Goal: Task Accomplishment & Management: Manage account settings

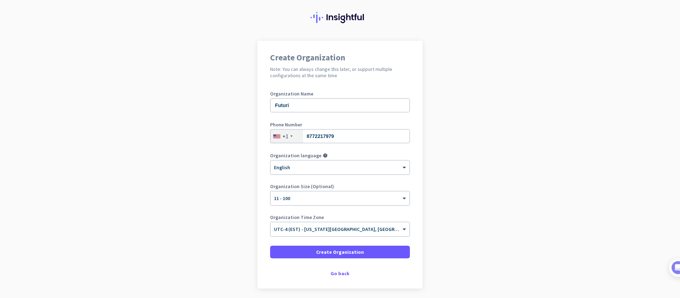
scroll to position [22, 0]
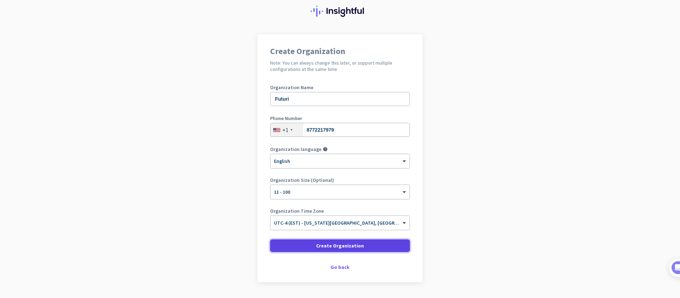
click at [346, 244] on span "Create Organization" at bounding box center [340, 245] width 48 height 7
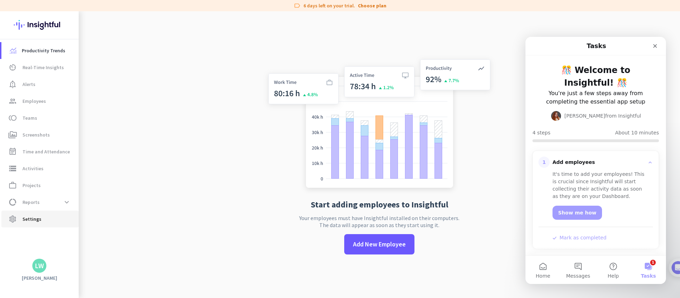
click at [25, 220] on span "Settings" at bounding box center [31, 219] width 19 height 8
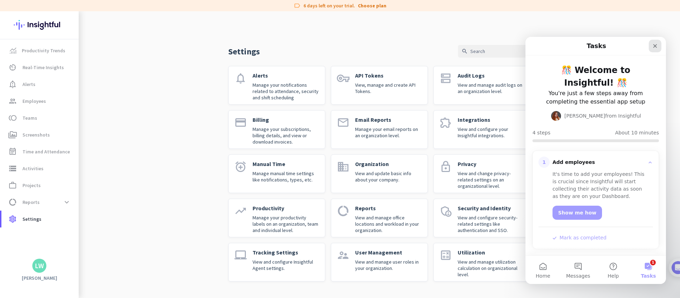
click at [654, 45] on icon "Close" at bounding box center [655, 46] width 6 height 6
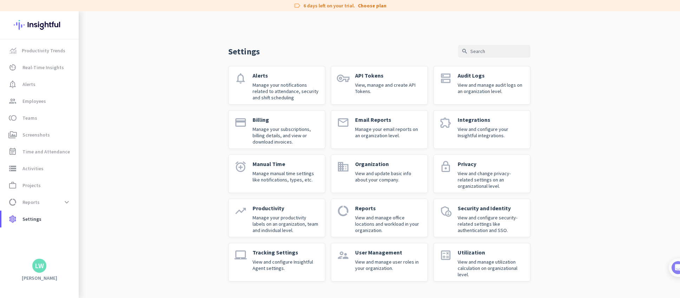
click at [293, 252] on p "Tracking Settings" at bounding box center [286, 252] width 67 height 7
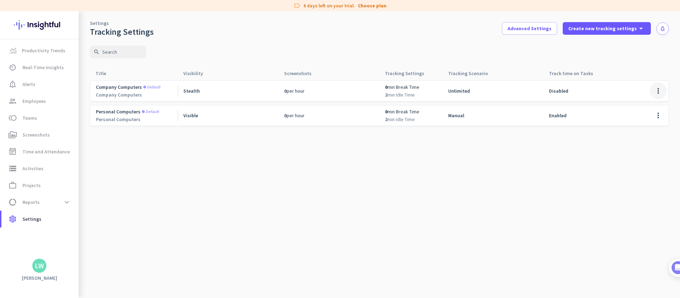
click at [657, 91] on span at bounding box center [658, 91] width 17 height 17
click at [640, 106] on span "Edit" at bounding box center [644, 105] width 34 height 7
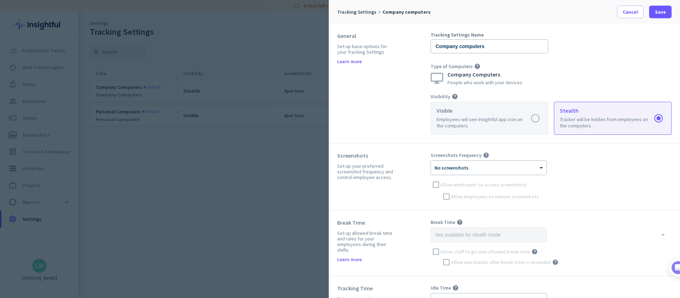
click at [536, 122] on label at bounding box center [489, 118] width 117 height 32
click at [0, 0] on input "radio" at bounding box center [0, 0] width 0 height 0
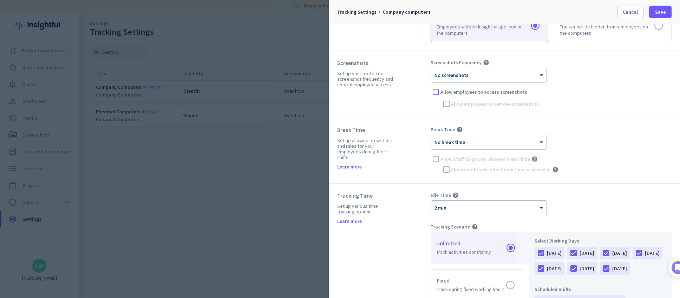
scroll to position [97, 0]
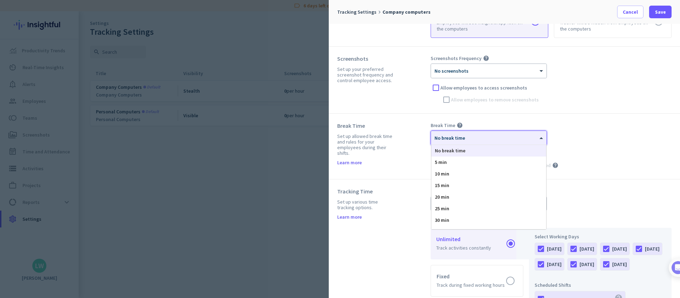
click at [508, 143] on div "× No break time" at bounding box center [489, 138] width 116 height 14
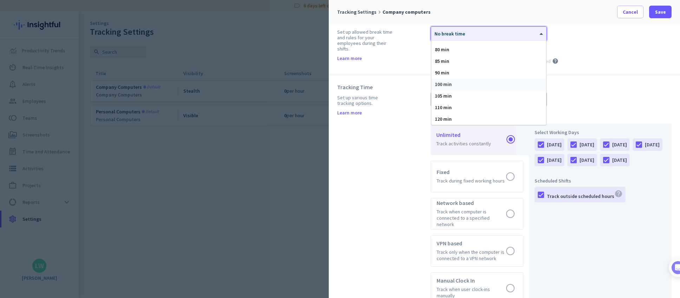
scroll to position [227, 0]
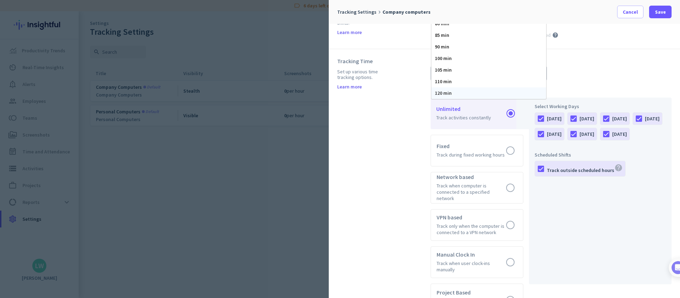
click at [503, 91] on div "120 min" at bounding box center [488, 93] width 115 height 12
click at [586, 83] on div "Idle Time help × 2 min Tracking Scenario help Unlimited Track activities consta…" at bounding box center [551, 187] width 241 height 259
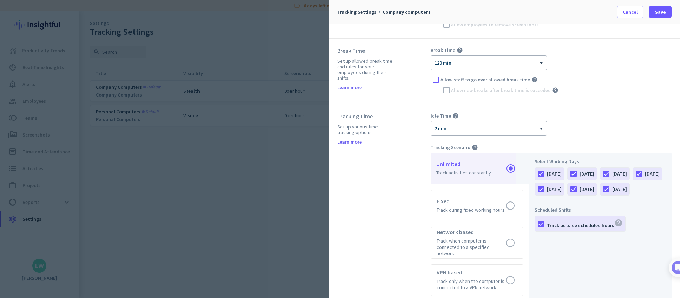
scroll to position [145, 0]
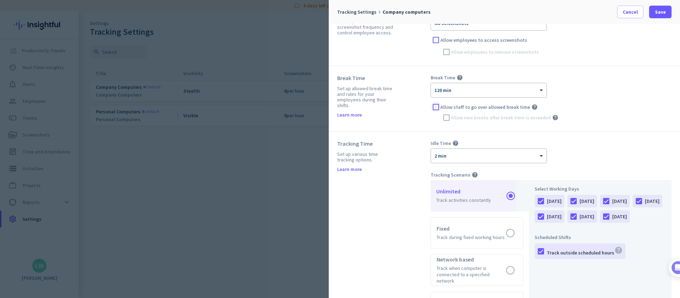
click at [435, 106] on div at bounding box center [436, 107] width 11 height 11
click at [447, 119] on div at bounding box center [446, 117] width 11 height 11
click at [517, 156] on div at bounding box center [489, 154] width 116 height 6
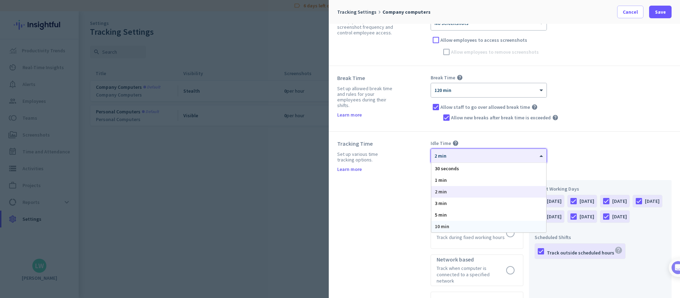
click at [449, 226] on span "10 min" at bounding box center [442, 226] width 14 height 6
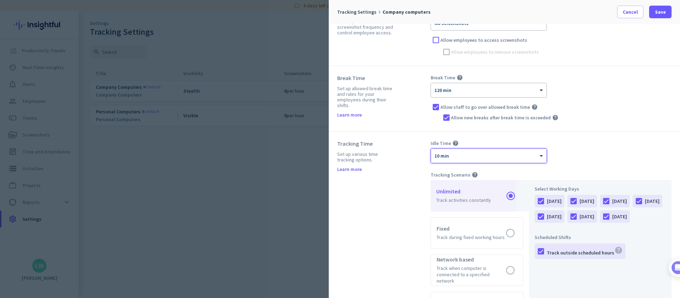
click at [572, 155] on div "Idle Time help × 10 min" at bounding box center [551, 151] width 241 height 23
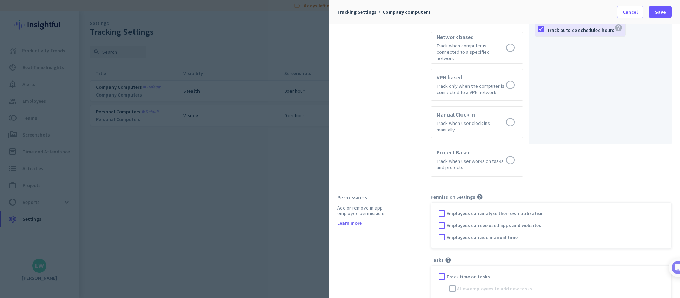
scroll to position [371, 0]
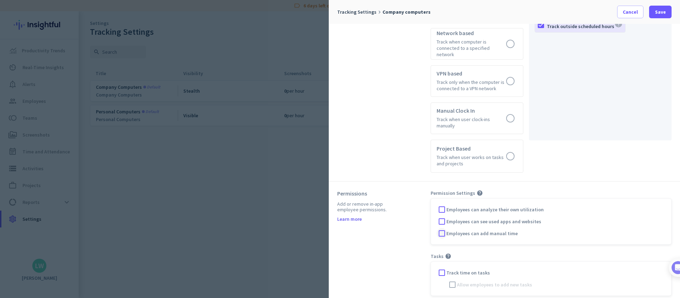
click at [442, 228] on div at bounding box center [442, 233] width 11 height 11
click at [442, 216] on div at bounding box center [442, 221] width 11 height 11
click at [477, 190] on icon "help" at bounding box center [480, 193] width 6 height 6
click at [443, 204] on div at bounding box center [442, 209] width 11 height 11
click at [661, 11] on span "Save" at bounding box center [660, 11] width 11 height 7
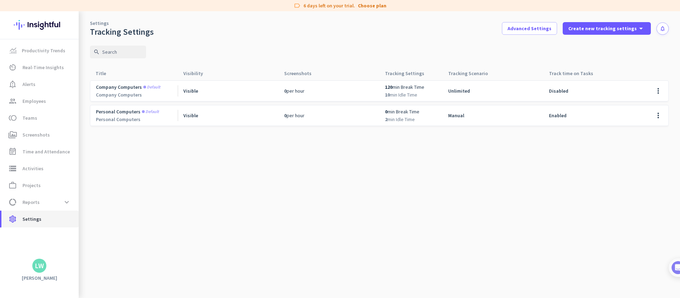
click at [38, 221] on span "Settings" at bounding box center [31, 219] width 19 height 8
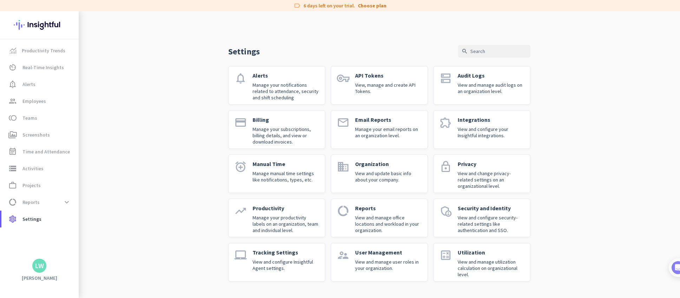
click at [276, 213] on div "Productivity Manage your productivity labels on an organization, team and indiv…" at bounding box center [286, 218] width 67 height 27
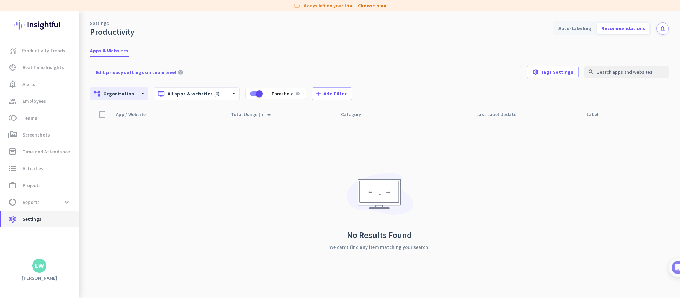
click at [31, 221] on span "Settings" at bounding box center [31, 219] width 19 height 8
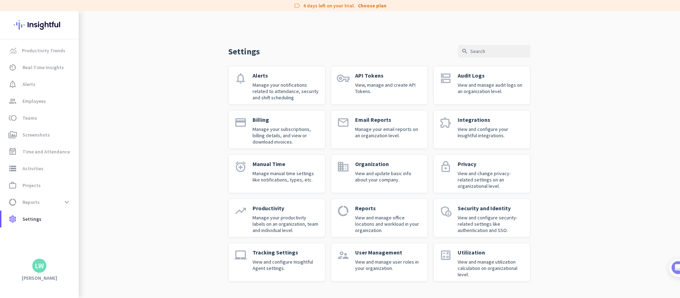
click at [397, 264] on p "View and manage user roles in your organization." at bounding box center [388, 265] width 67 height 13
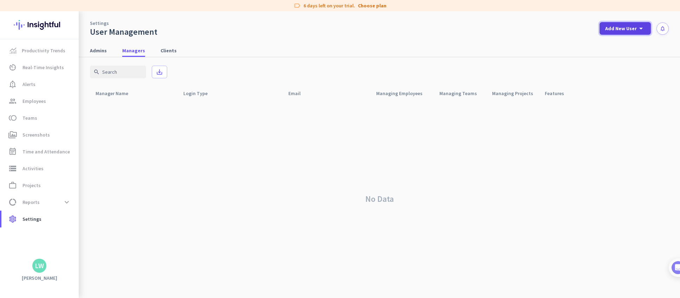
click at [640, 30] on icon "arrow_drop_down" at bounding box center [641, 28] width 8 height 8
click at [629, 44] on div "Admin" at bounding box center [625, 43] width 16 height 7
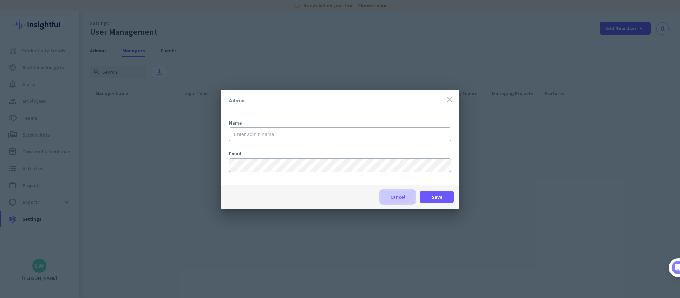
click at [402, 194] on span "Cancel" at bounding box center [397, 197] width 15 height 7
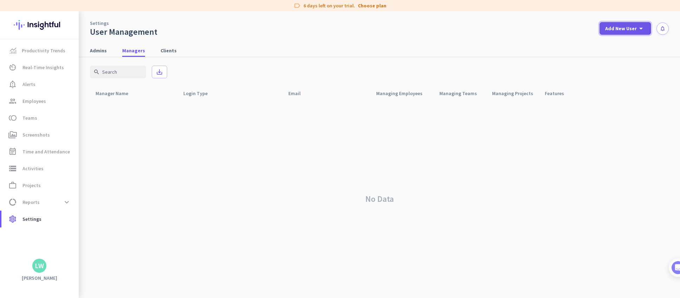
click at [620, 27] on span "Add New User" at bounding box center [621, 28] width 32 height 7
click at [658, 60] on div at bounding box center [340, 149] width 680 height 298
click at [640, 27] on icon "arrow_drop_down" at bounding box center [641, 28] width 8 height 8
click at [626, 40] on div "Admin" at bounding box center [625, 43] width 16 height 7
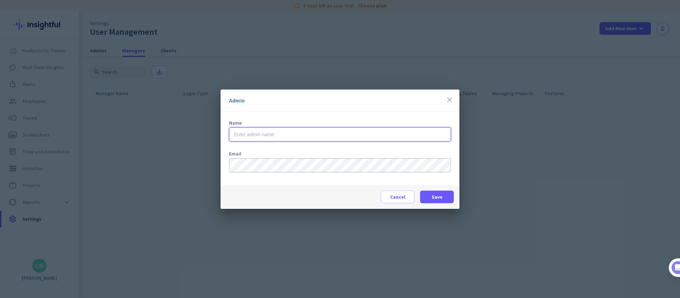
click at [268, 134] on input "text" at bounding box center [340, 135] width 222 height 14
type input "Mallory Hardison"
click at [437, 196] on span "Save" at bounding box center [437, 197] width 11 height 7
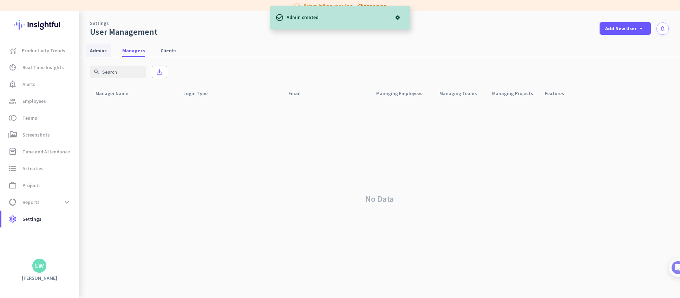
click at [103, 52] on span "Admins" at bounding box center [98, 50] width 17 height 7
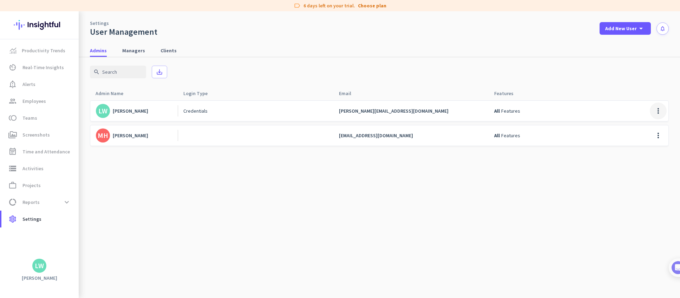
click at [656, 108] on span at bounding box center [658, 111] width 17 height 17
click at [641, 88] on div at bounding box center [340, 149] width 680 height 298
click at [627, 25] on span "Add New User" at bounding box center [621, 28] width 32 height 7
click at [620, 43] on div "Admin" at bounding box center [625, 43] width 16 height 7
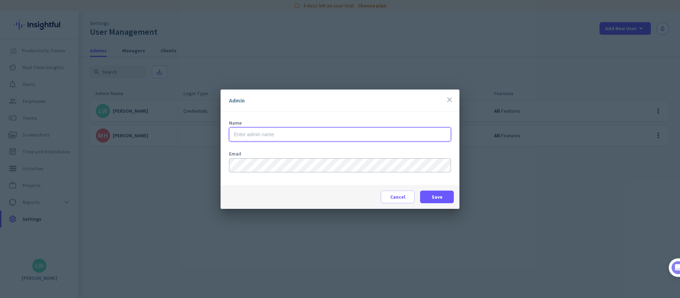
click at [272, 131] on input "text" at bounding box center [340, 135] width 222 height 14
type input "Dana Bojcic"
click at [434, 199] on span "Save" at bounding box center [437, 197] width 11 height 7
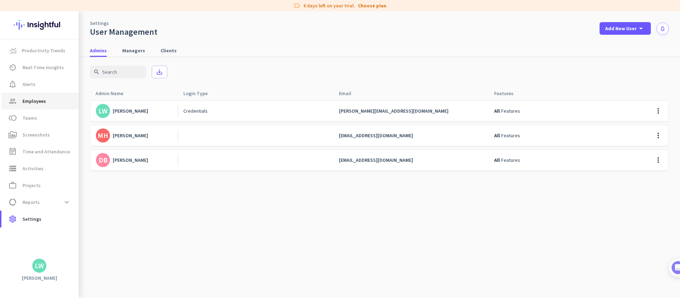
click at [39, 103] on span "Employees" at bounding box center [34, 101] width 24 height 8
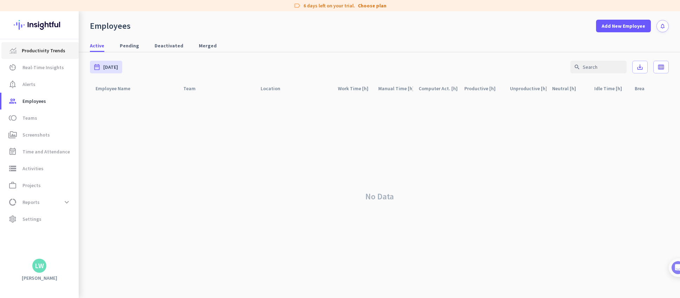
click at [50, 55] on link "Productivity Trends" at bounding box center [39, 50] width 77 height 17
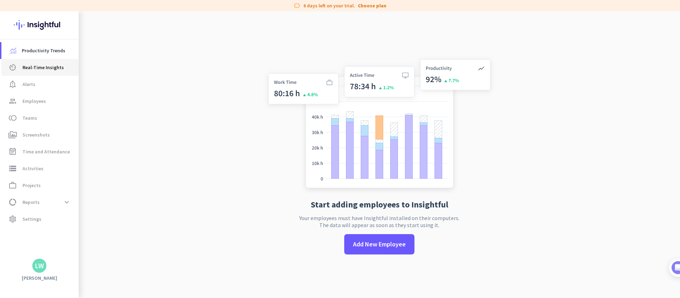
click at [46, 69] on span "Real-Time Insights" at bounding box center [42, 67] width 41 height 8
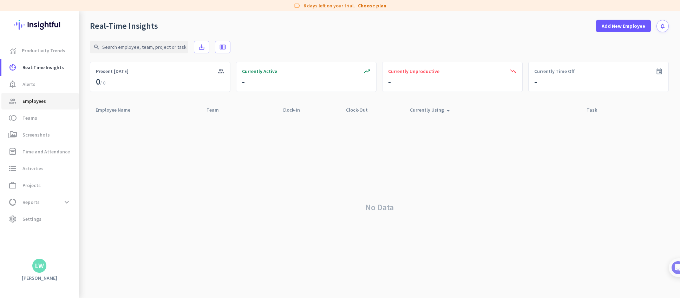
click at [37, 99] on span "Employees" at bounding box center [34, 101] width 24 height 8
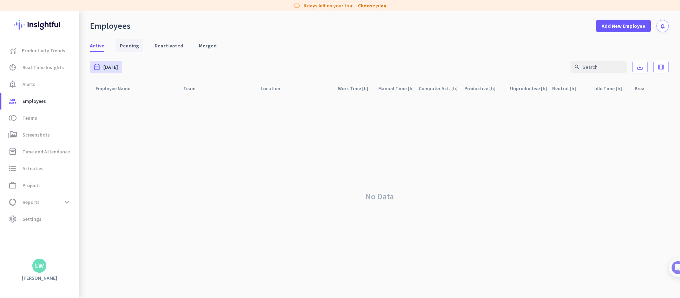
click at [132, 45] on span "Pending" at bounding box center [129, 45] width 19 height 7
click at [155, 45] on span "Deactivated" at bounding box center [169, 45] width 29 height 7
click at [199, 45] on span "Merged" at bounding box center [208, 45] width 18 height 7
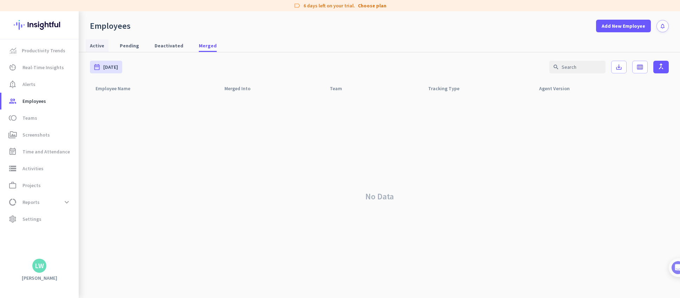
click at [100, 48] on span "Active" at bounding box center [97, 45] width 14 height 7
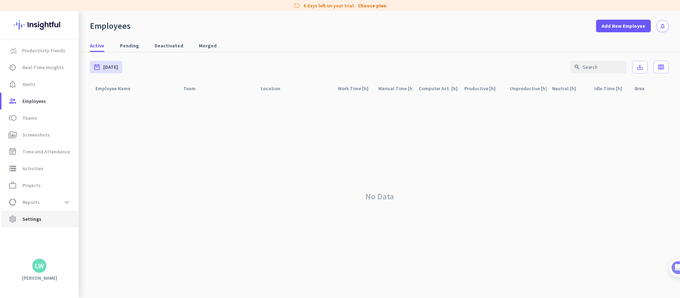
click at [27, 222] on span "Settings" at bounding box center [31, 219] width 19 height 8
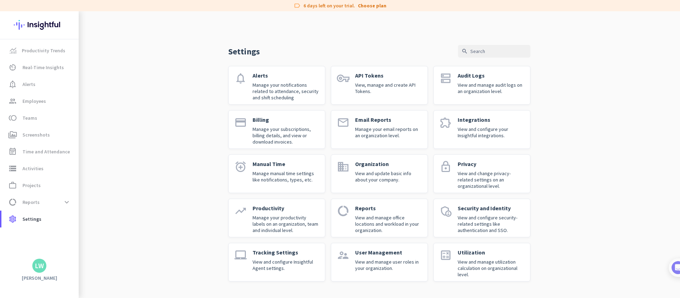
click at [263, 172] on p "Manage manual time settings like notifications, types, etc." at bounding box center [286, 176] width 67 height 13
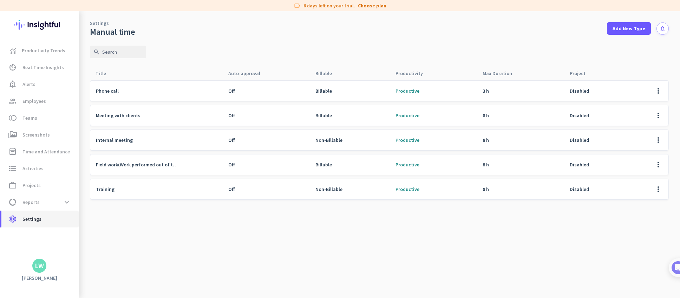
click at [36, 217] on span "Settings" at bounding box center [31, 219] width 19 height 8
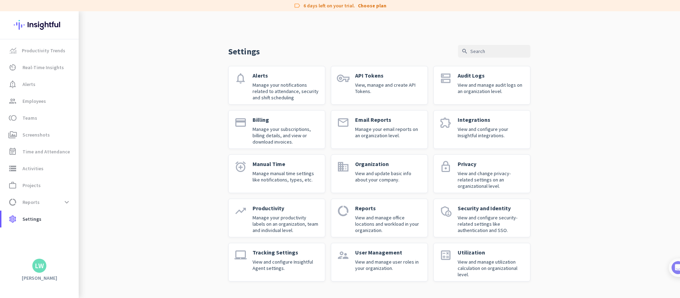
click at [277, 173] on p "Manage manual time settings like notifications, types, etc." at bounding box center [286, 176] width 67 height 13
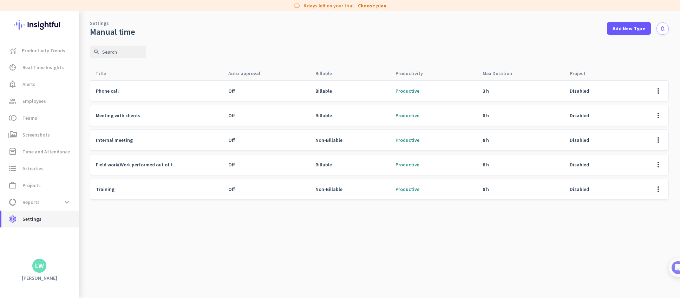
click at [26, 220] on span "Settings" at bounding box center [31, 219] width 19 height 8
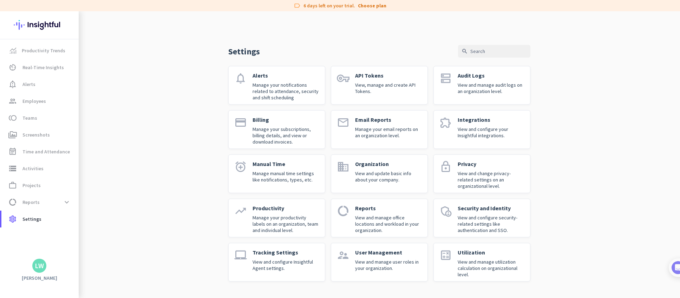
click at [505, 175] on p "View and change privacy-related settings on an organizational level." at bounding box center [491, 179] width 67 height 19
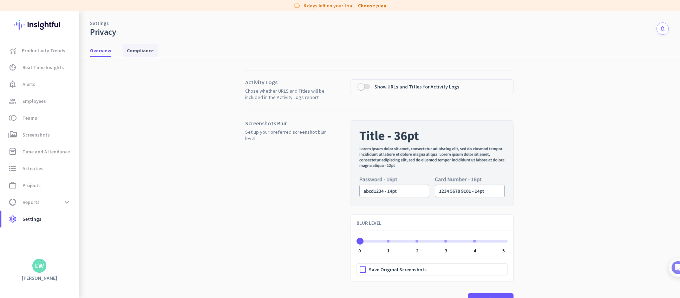
click at [146, 52] on span "Compliance" at bounding box center [140, 50] width 27 height 7
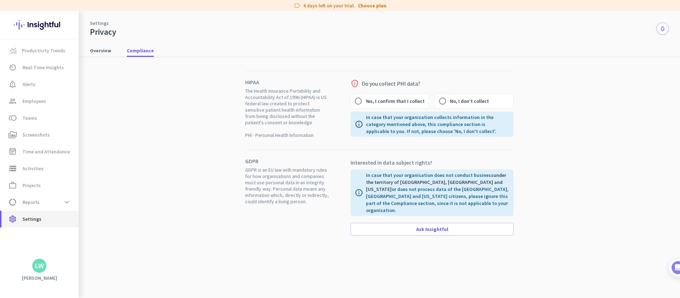
click at [39, 218] on span "Settings" at bounding box center [31, 219] width 19 height 8
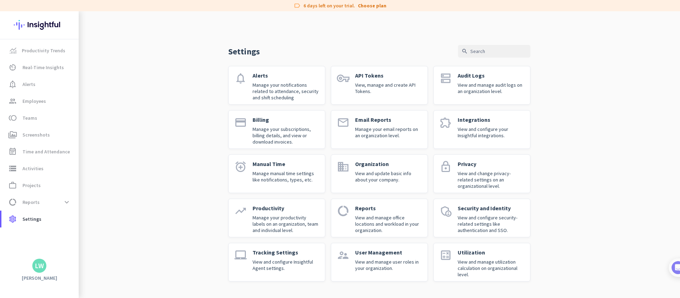
click at [499, 251] on p "Utilization" at bounding box center [491, 252] width 67 height 7
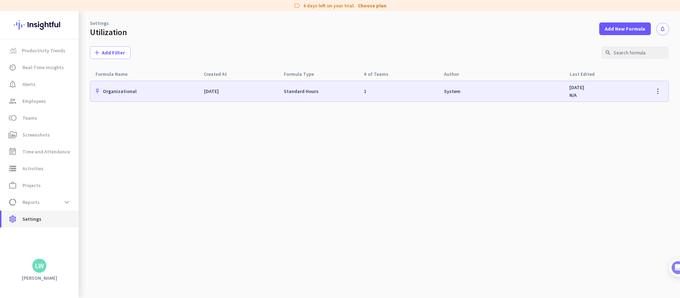
click at [54, 218] on span "settings Settings" at bounding box center [40, 219] width 66 height 8
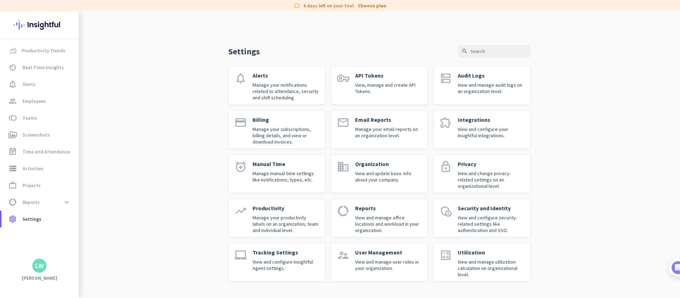
click at [281, 210] on p "Productivity" at bounding box center [286, 208] width 67 height 7
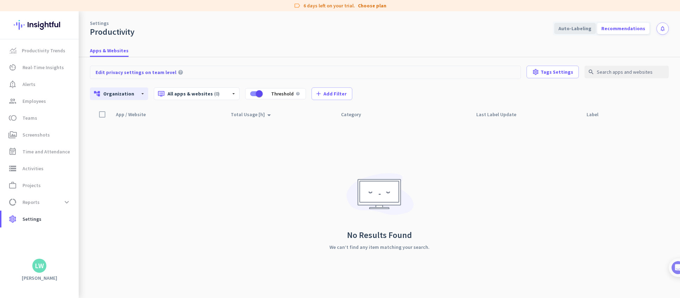
click at [577, 26] on div "Auto-Labeling" at bounding box center [574, 28] width 41 height 11
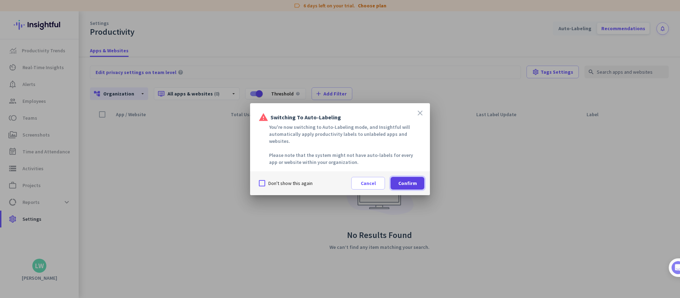
click at [421, 178] on span at bounding box center [408, 183] width 34 height 17
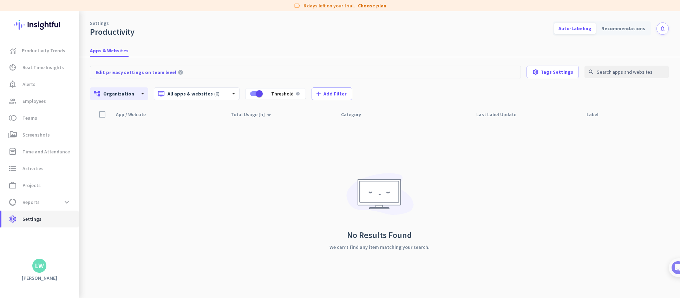
click at [33, 218] on span "Settings" at bounding box center [31, 219] width 19 height 8
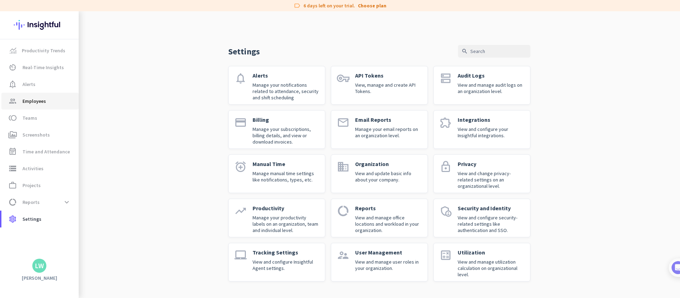
click at [42, 101] on span "Employees" at bounding box center [34, 101] width 24 height 8
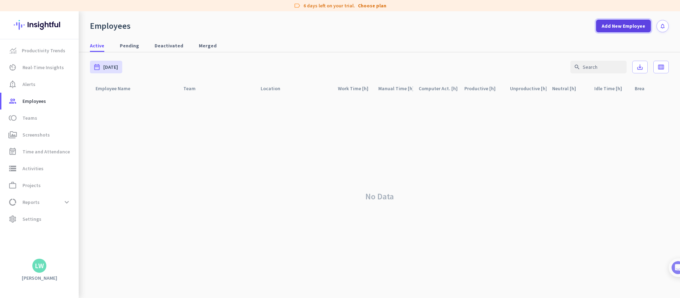
click at [634, 27] on span "Add New Employee" at bounding box center [624, 25] width 44 height 7
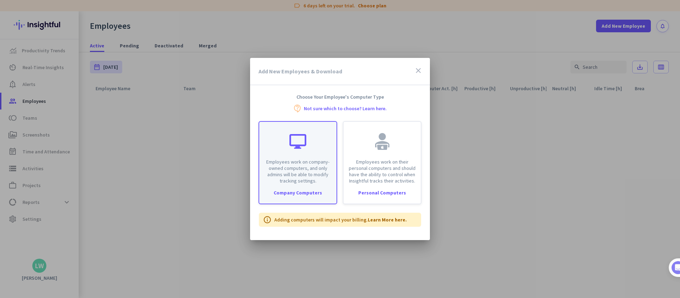
click at [310, 152] on div "Employees work on company-owned computers, and only admins will be able to modi…" at bounding box center [297, 153] width 77 height 62
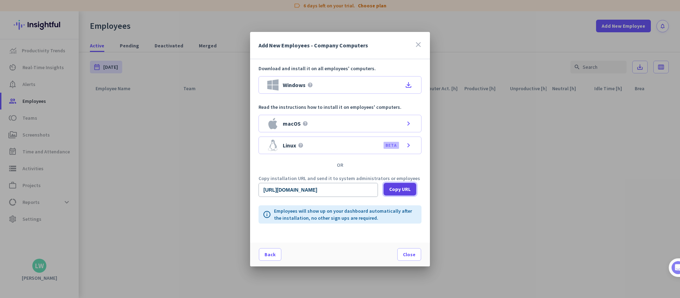
click at [402, 192] on span "Copy URL" at bounding box center [399, 189] width 21 height 7
click at [412, 256] on span "Close" at bounding box center [409, 254] width 13 height 7
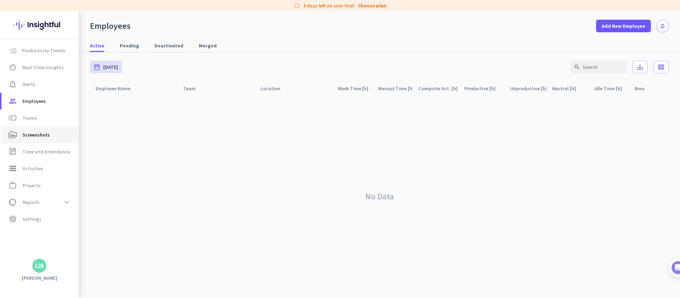
click at [19, 137] on span "perm_media Screenshots" at bounding box center [40, 135] width 66 height 8
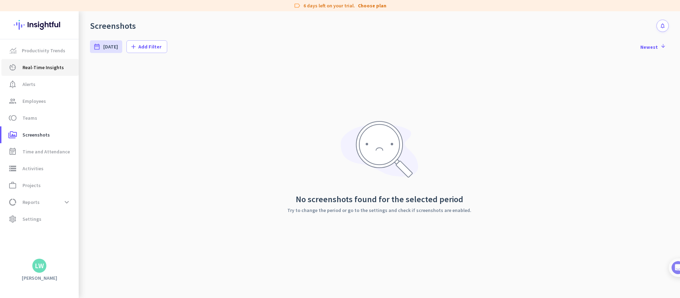
click at [40, 68] on span "Real-Time Insights" at bounding box center [42, 67] width 41 height 8
